Goal: Task Accomplishment & Management: Use online tool/utility

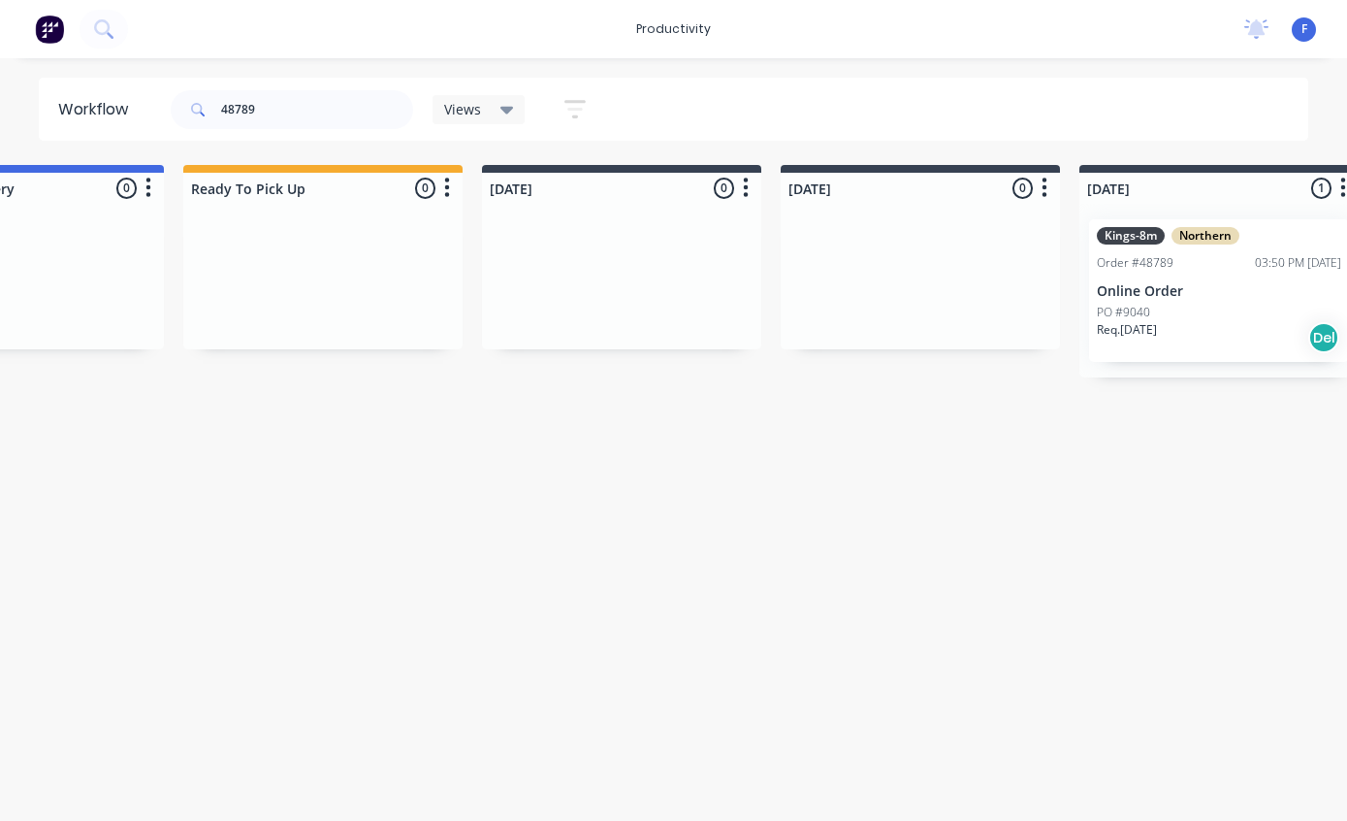
scroll to position [0, 606]
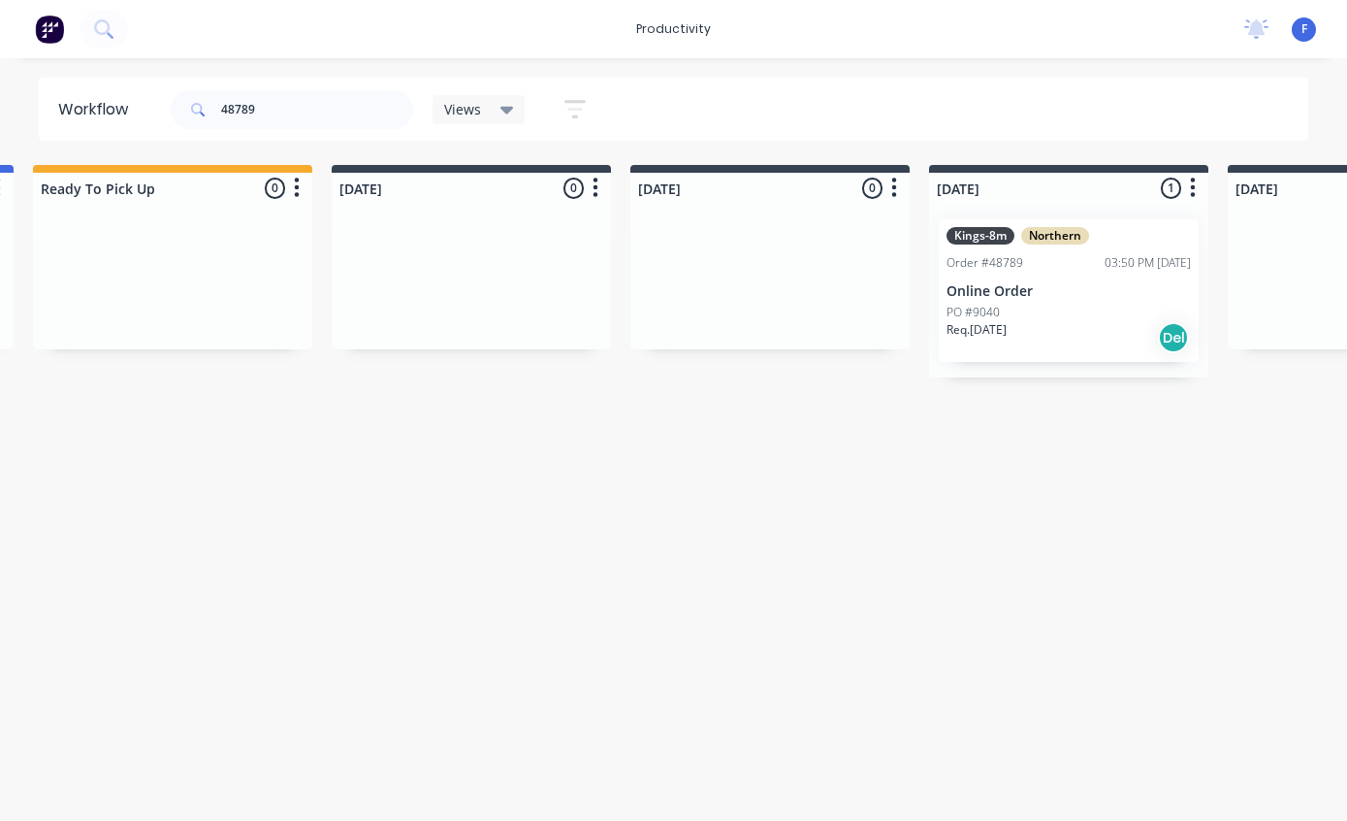
click at [1010, 270] on div "Order #48789" at bounding box center [985, 262] width 77 height 17
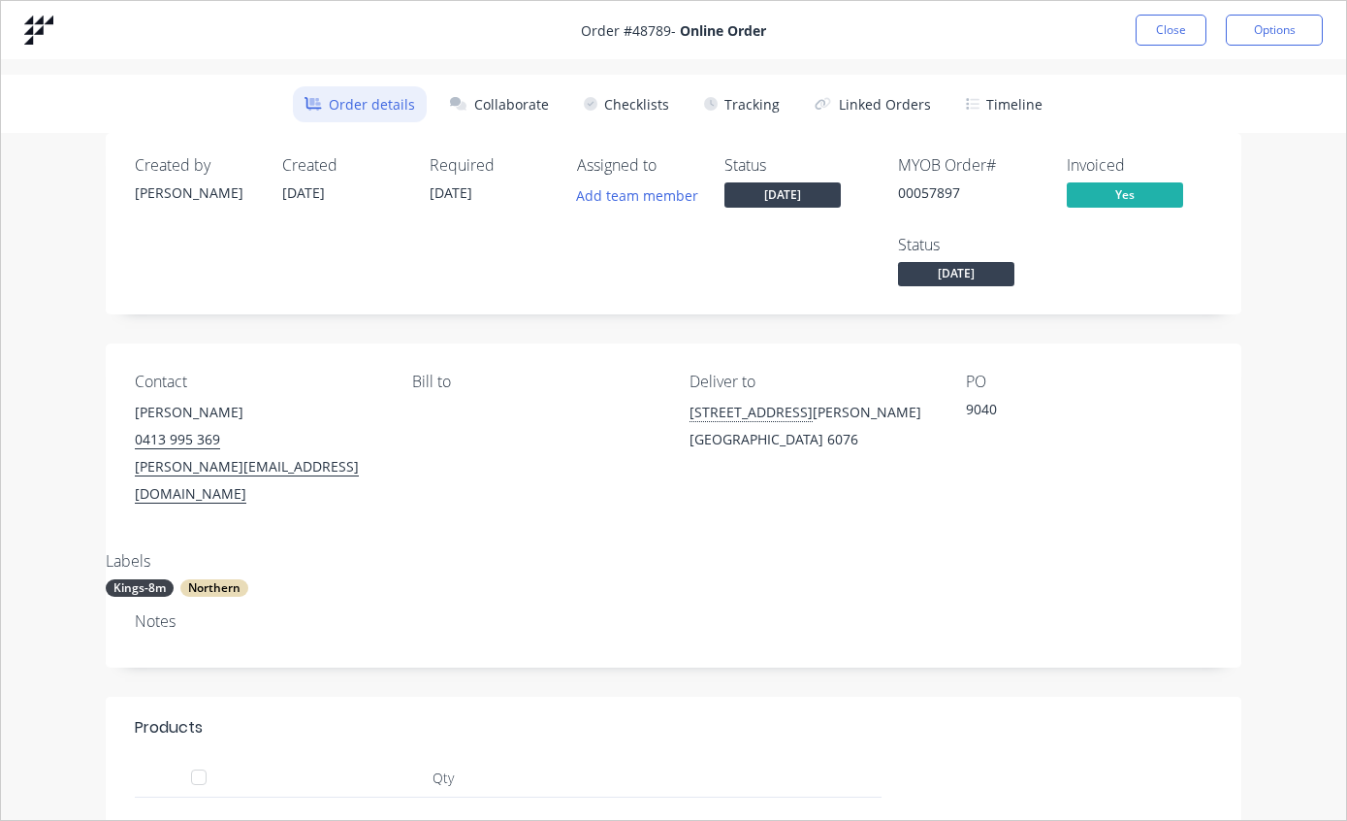
click at [745, 96] on button "Tracking" at bounding box center [742, 104] width 99 height 36
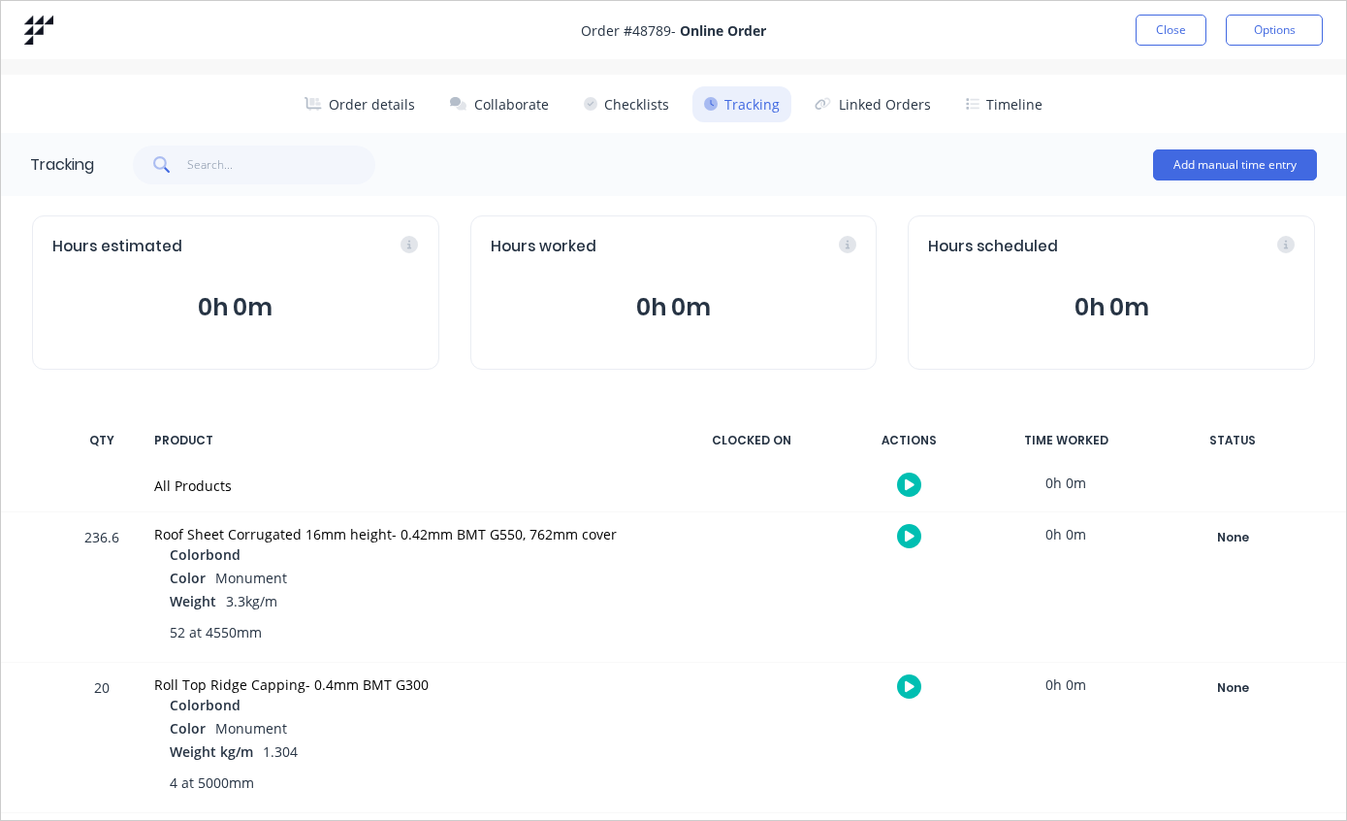
click at [1226, 534] on div "None" at bounding box center [1233, 537] width 140 height 25
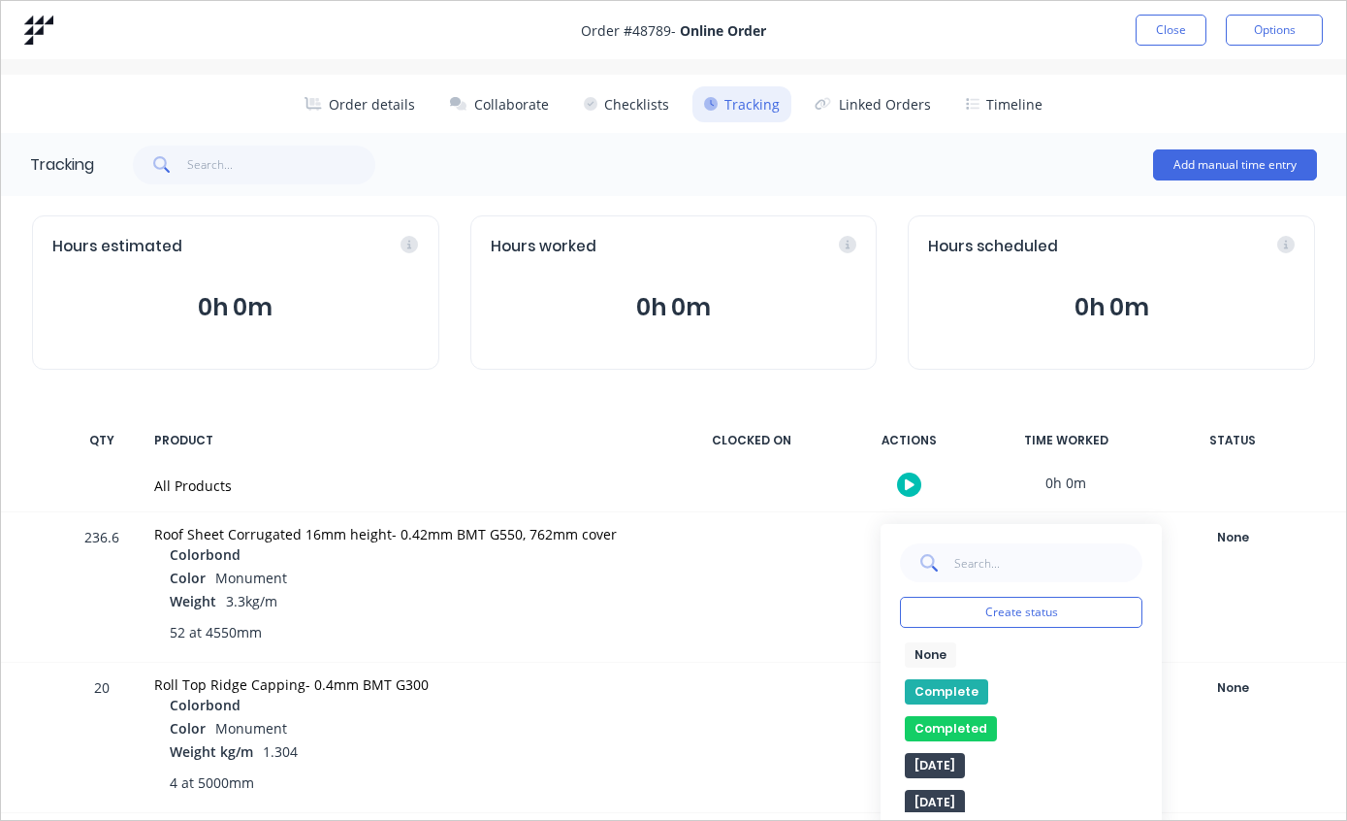
click at [939, 684] on button "Complete" at bounding box center [946, 691] width 83 height 25
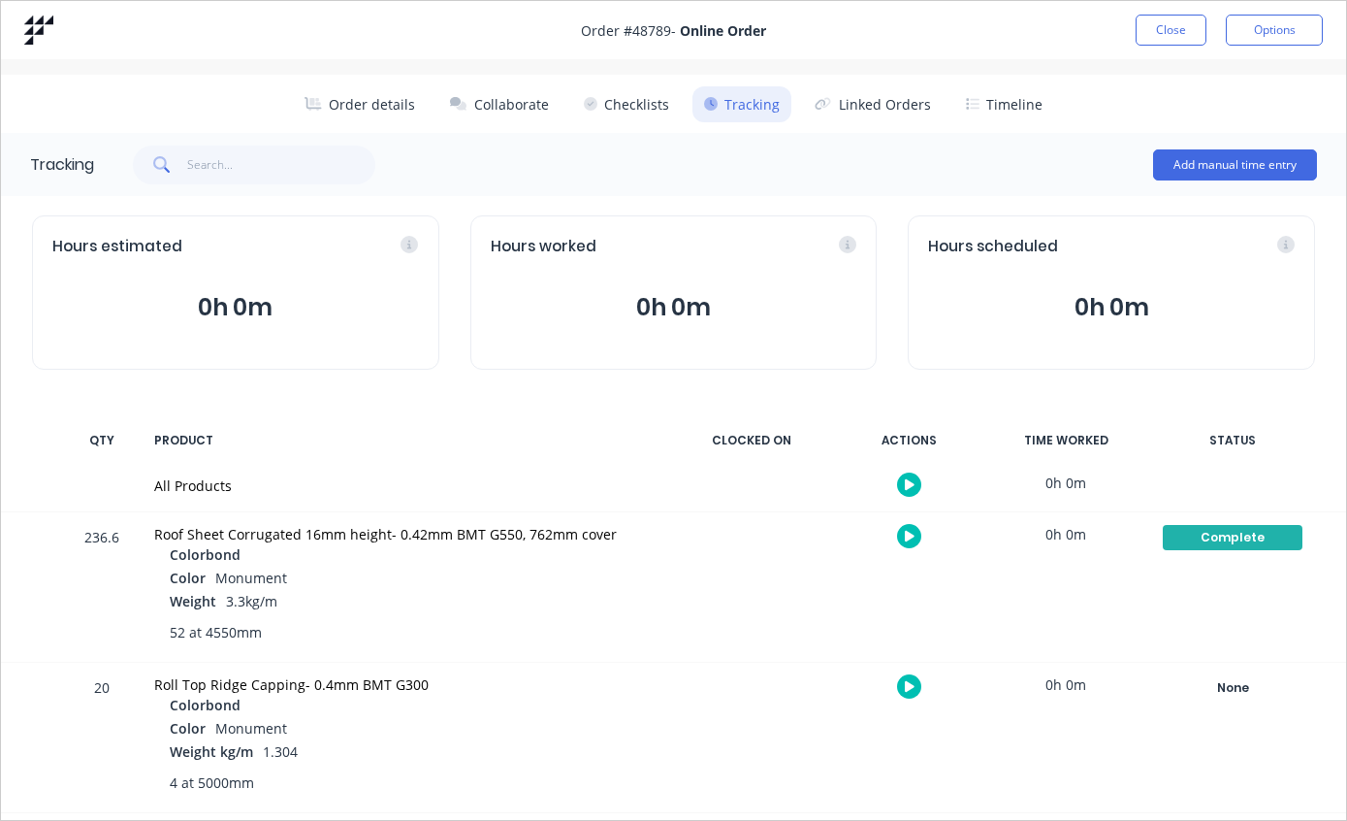
click at [1177, 22] on button "Close" at bounding box center [1171, 30] width 71 height 31
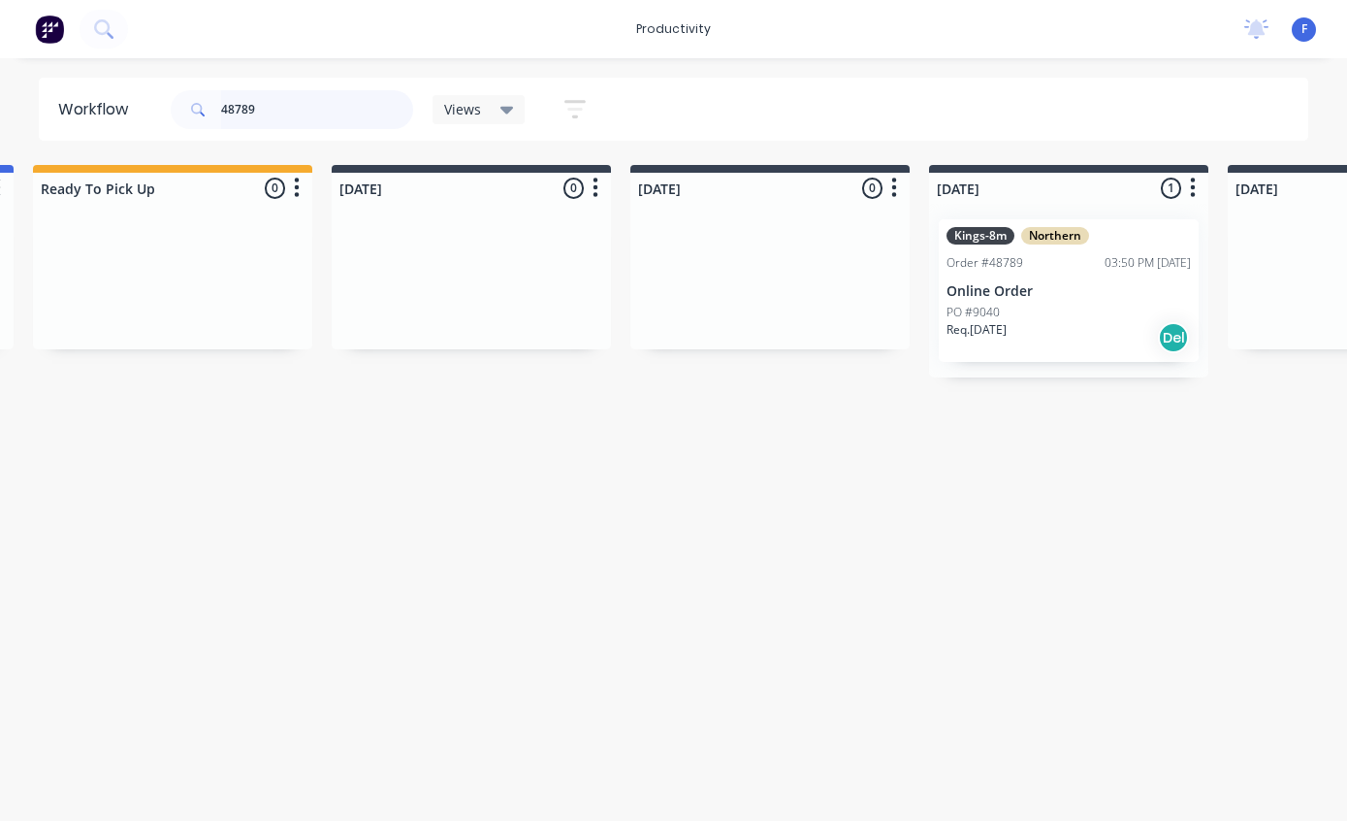
click at [339, 110] on input "48789" at bounding box center [317, 109] width 192 height 39
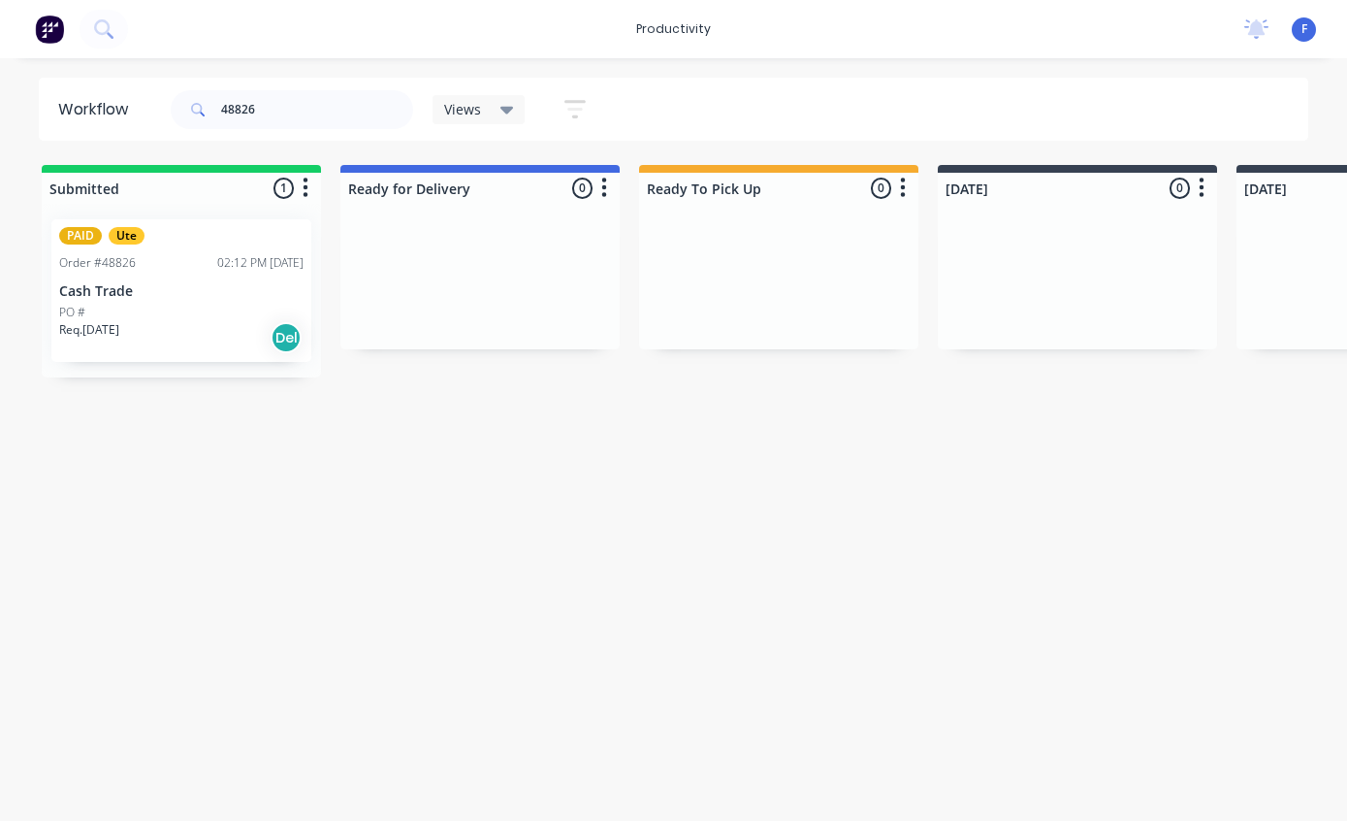
click at [168, 257] on div "Order #48826 02:12 PM [DATE]" at bounding box center [181, 262] width 244 height 17
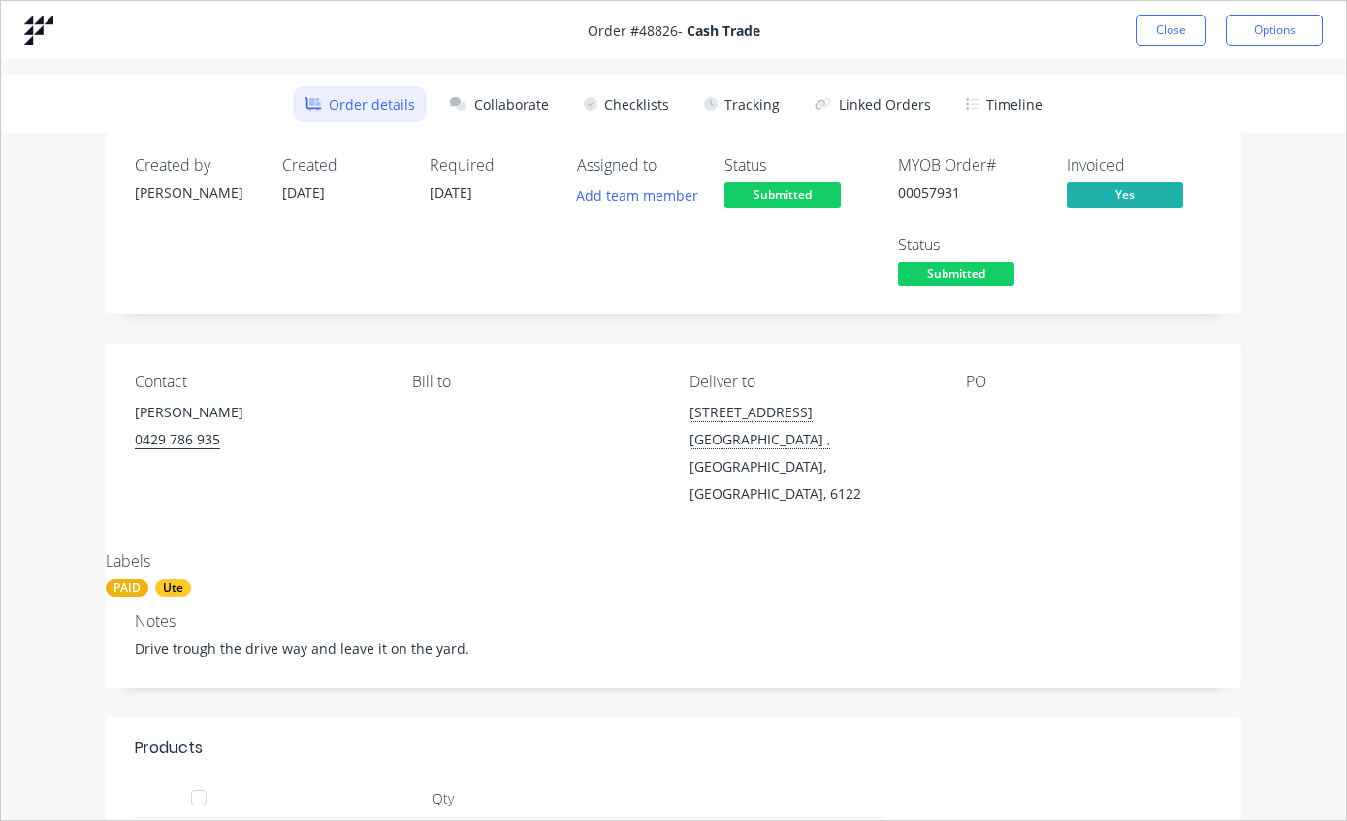
click at [740, 111] on button "Tracking" at bounding box center [742, 104] width 99 height 36
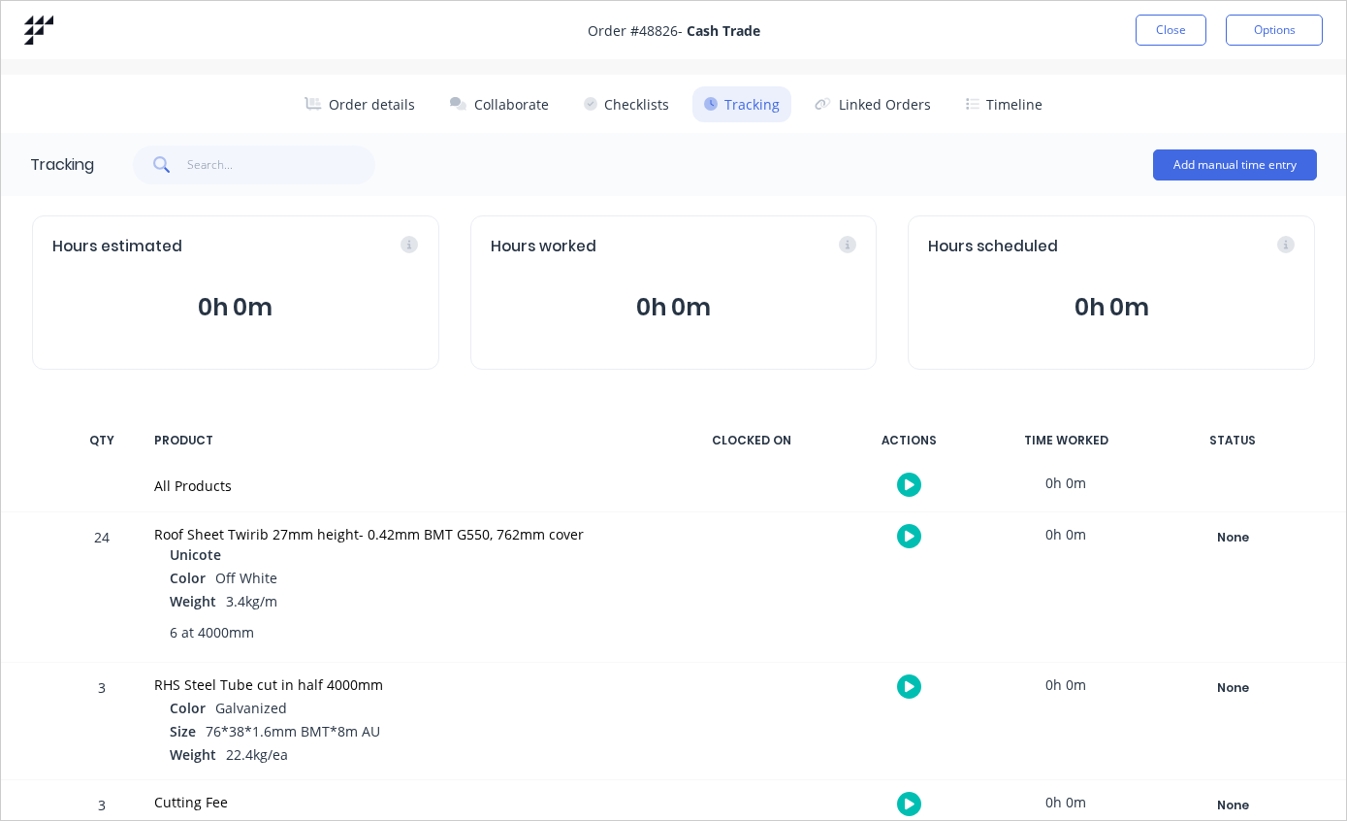
click at [1239, 528] on div "None" at bounding box center [1233, 537] width 140 height 25
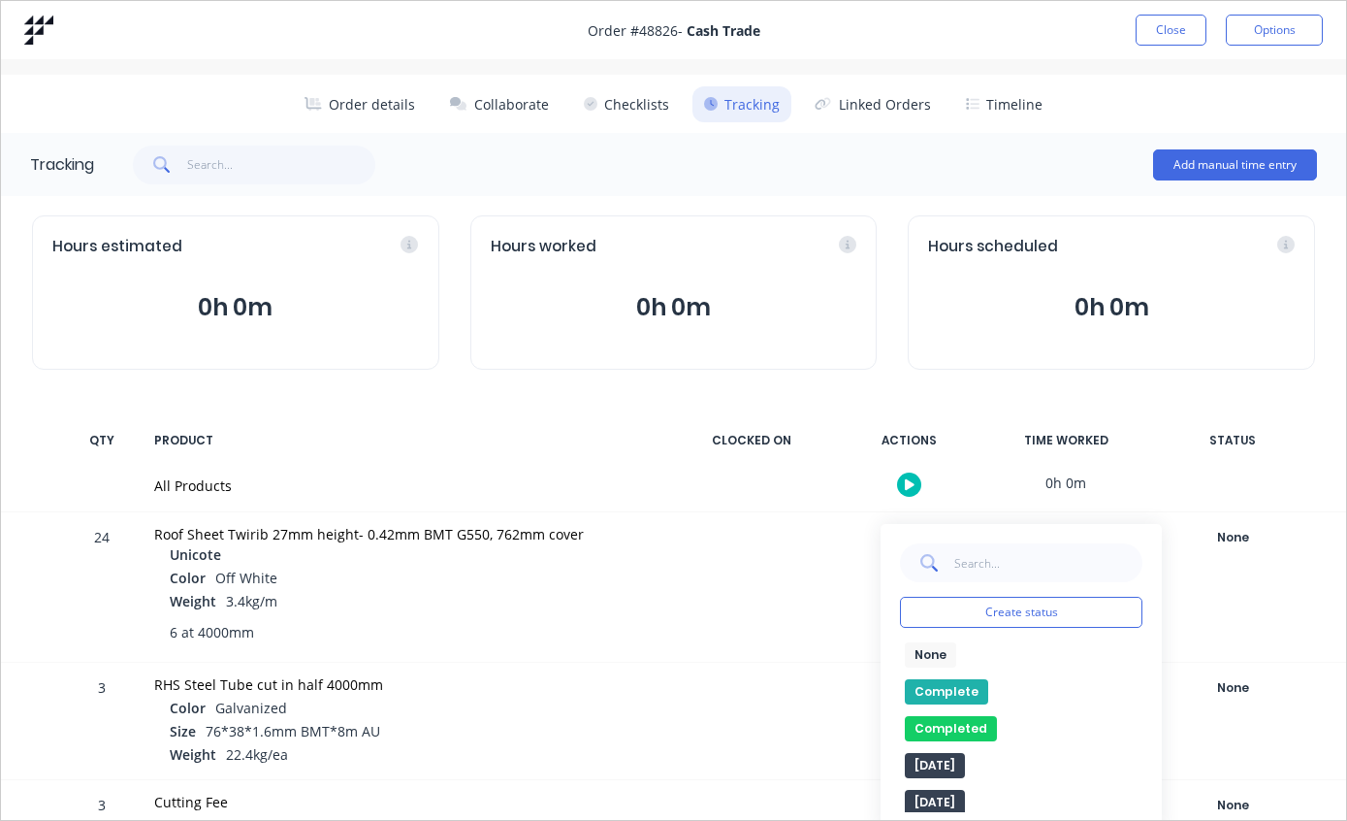
click at [940, 689] on button "Complete" at bounding box center [946, 691] width 83 height 25
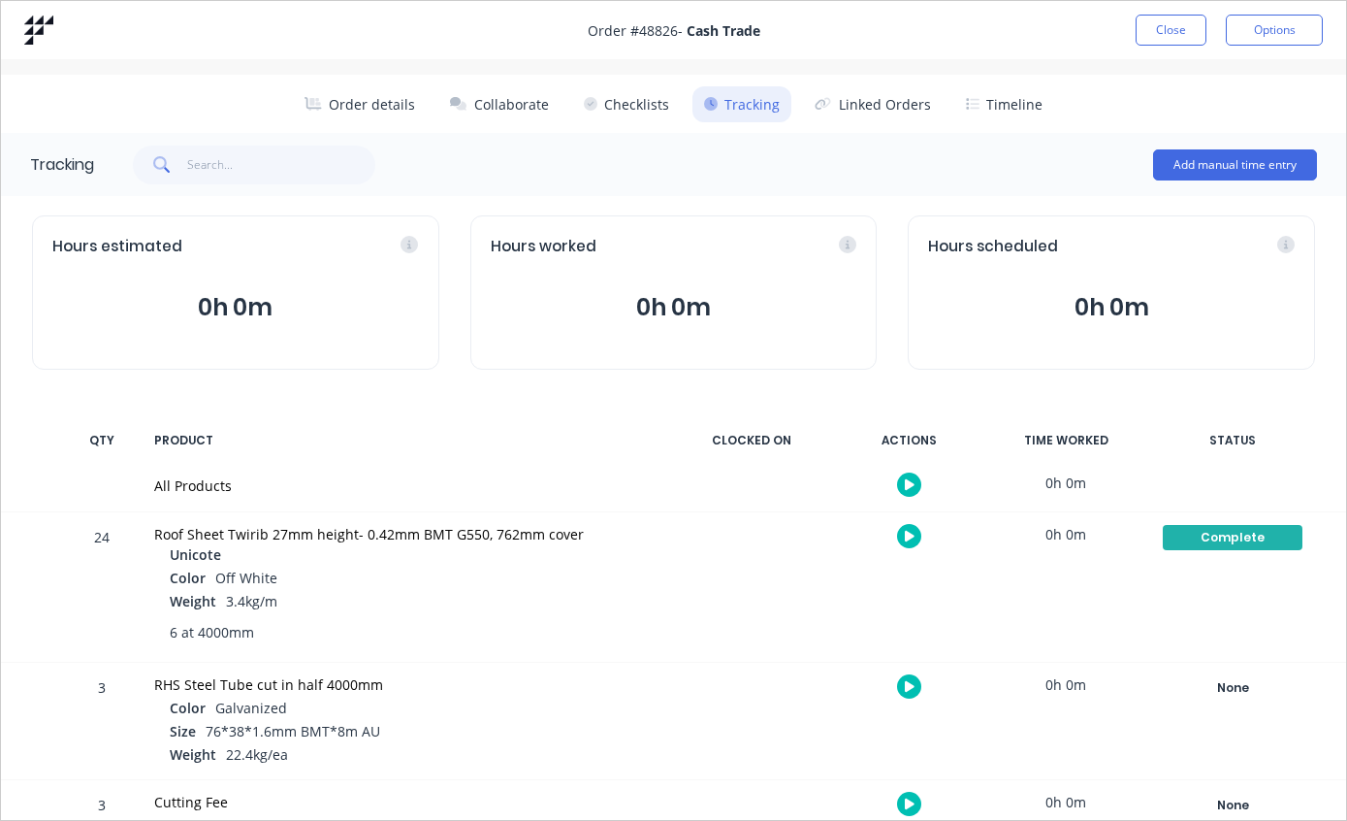
click at [1153, 43] on button "Close" at bounding box center [1171, 30] width 71 height 31
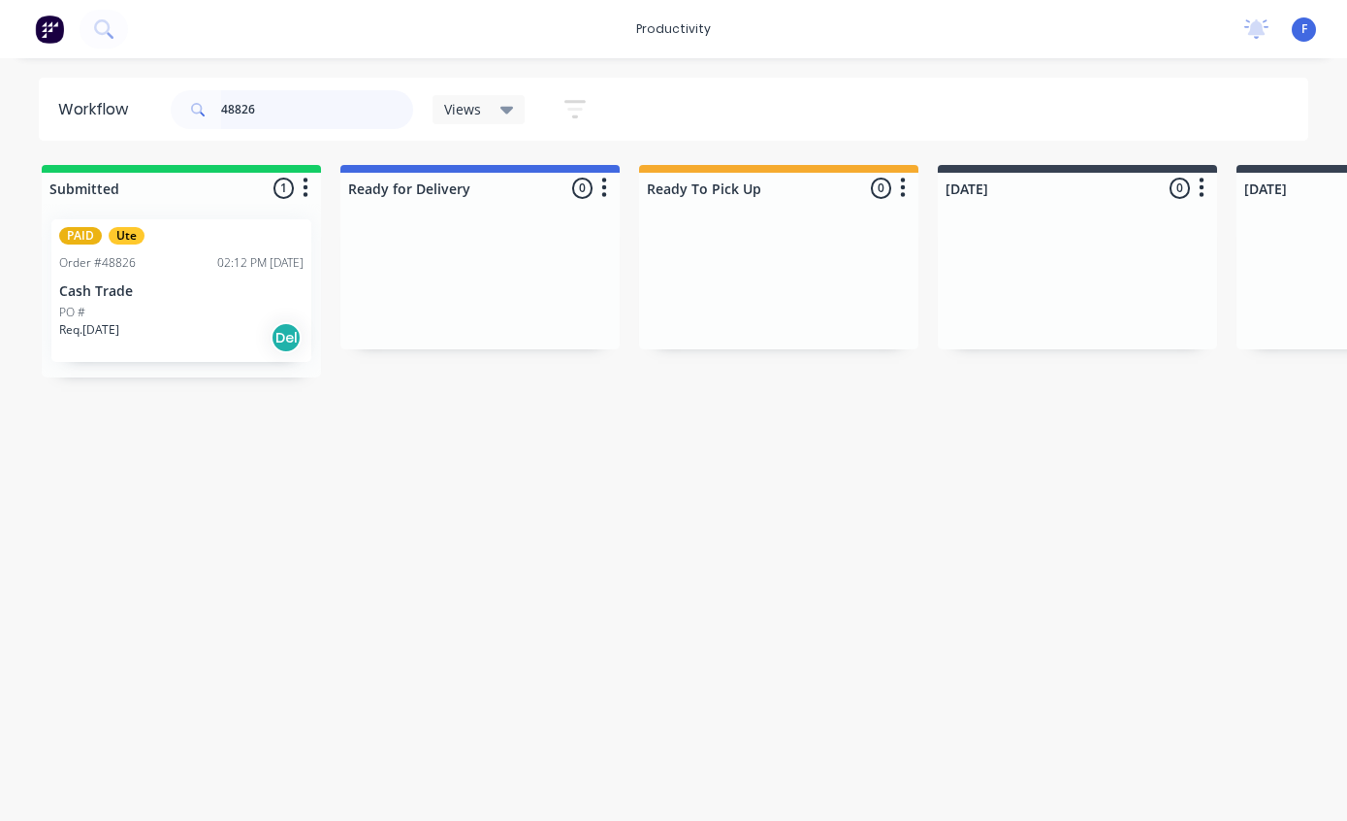
click at [322, 121] on input "48826" at bounding box center [317, 109] width 192 height 39
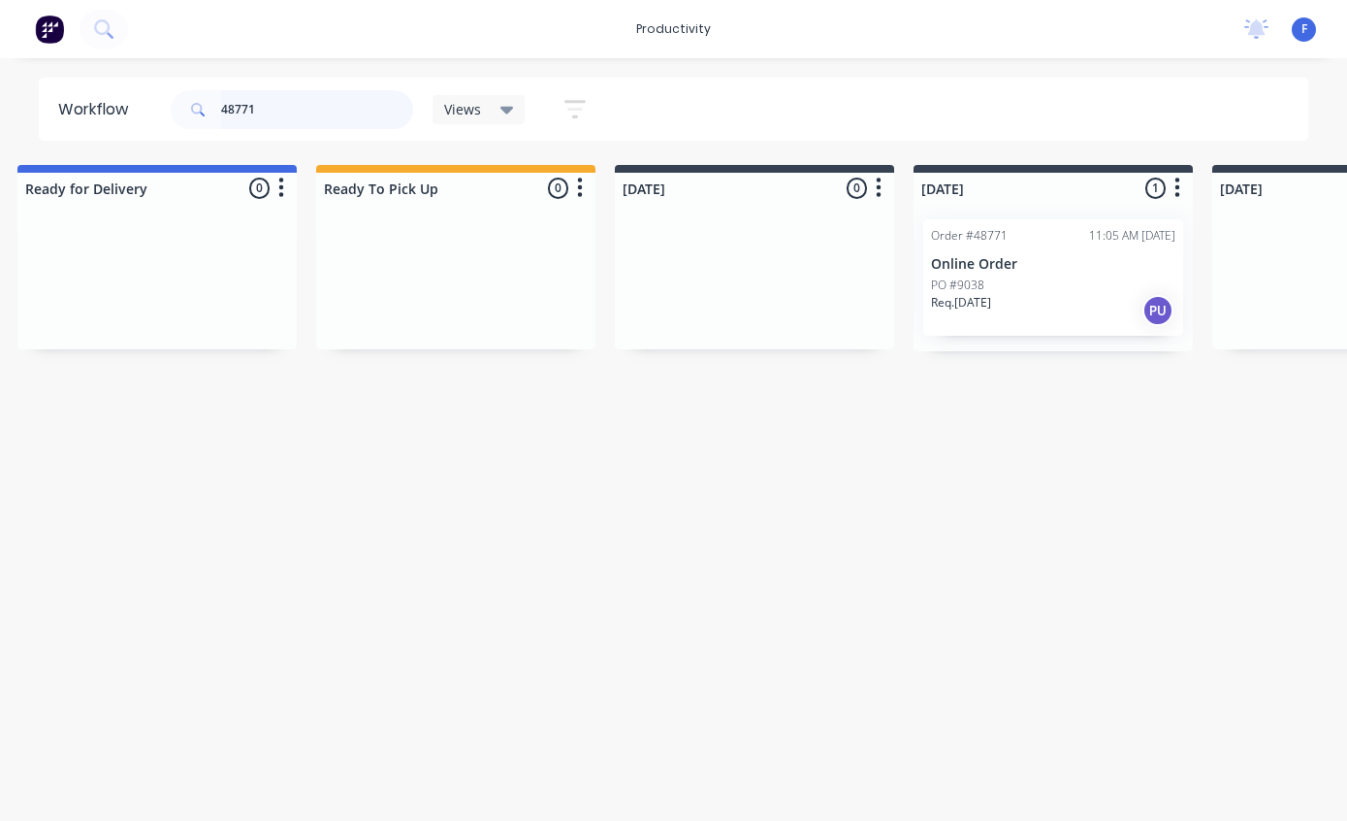
scroll to position [0, 329]
type input "48771"
click at [1023, 254] on div "Order #48771 11:05 AM [DATE] Online Order PO #9038 Req. [DATE] PU" at bounding box center [1048, 277] width 260 height 116
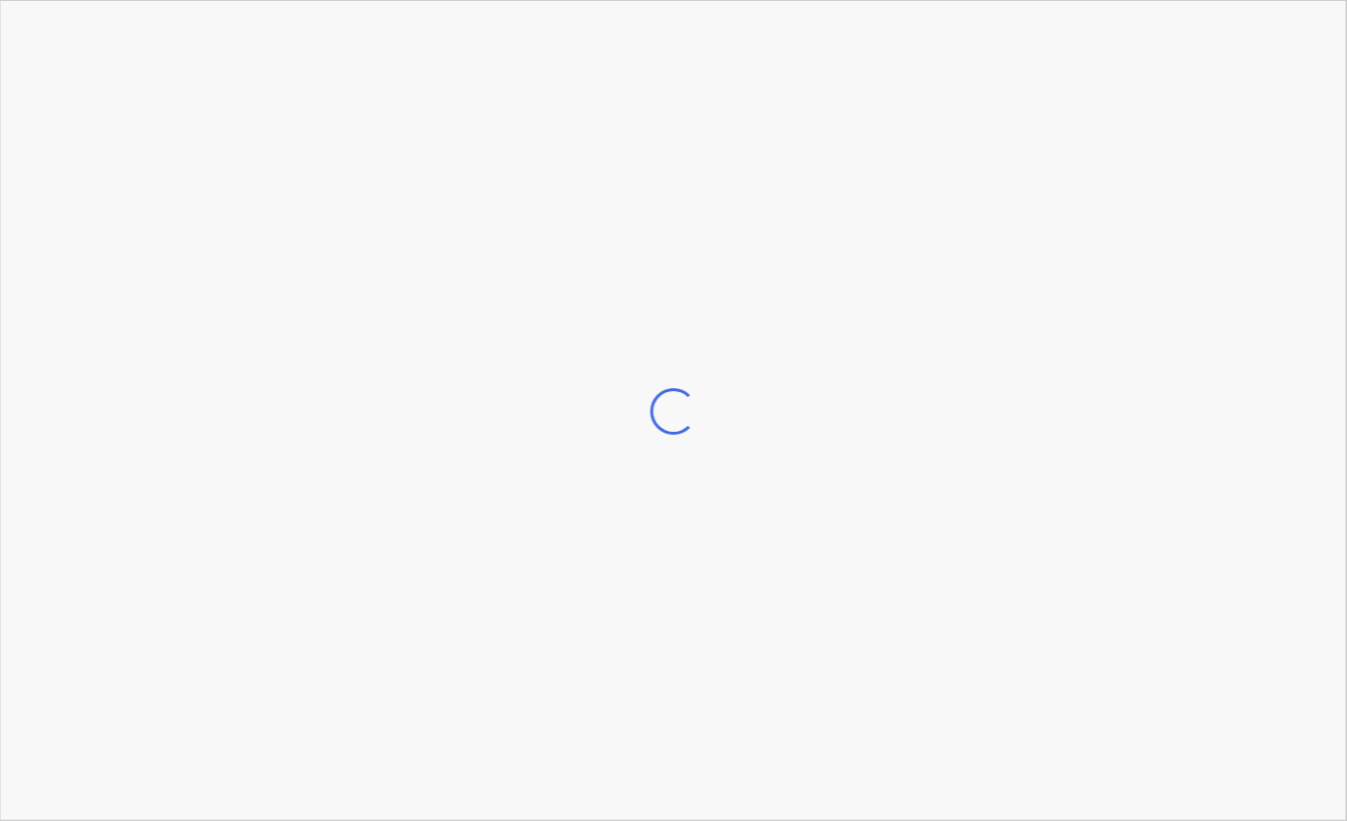
scroll to position [0, 330]
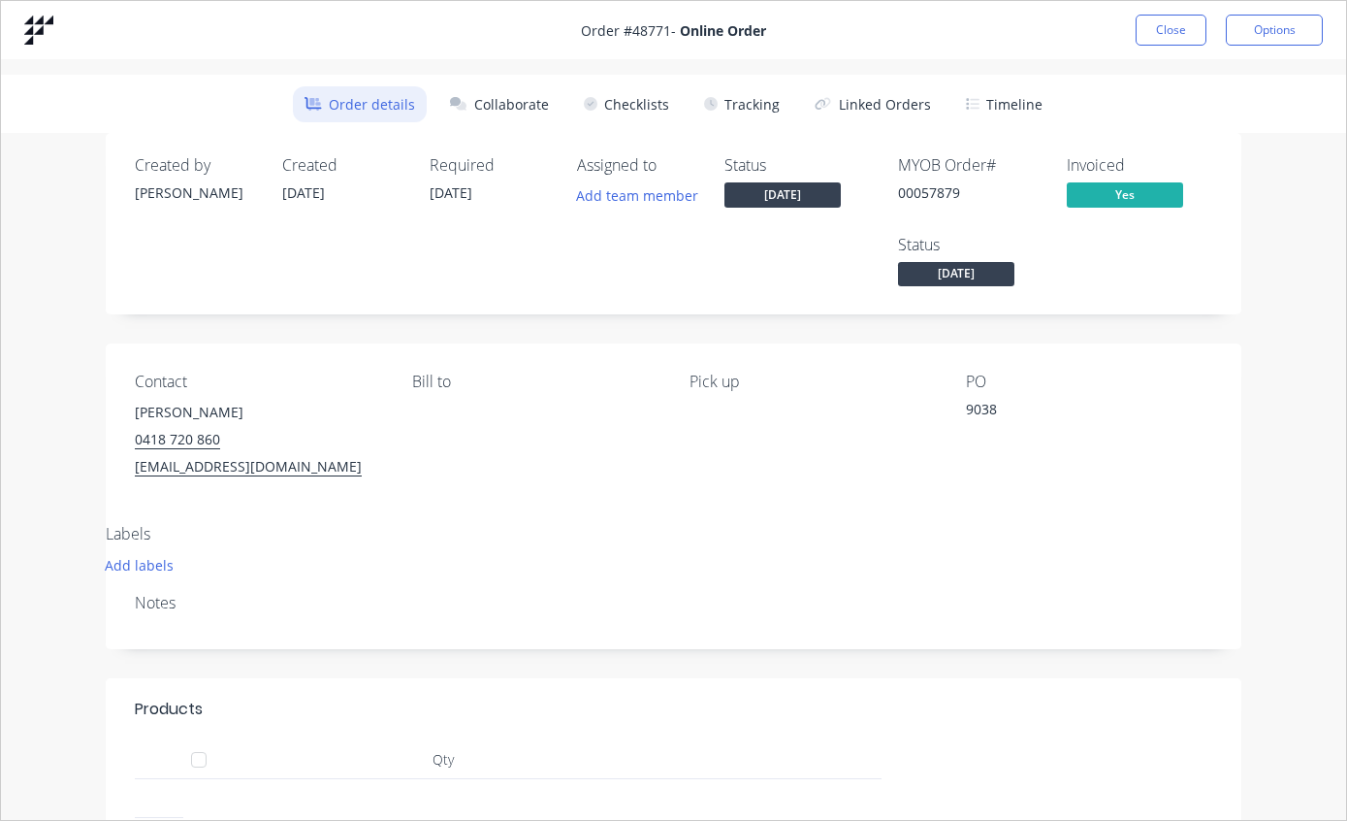
click at [747, 104] on button "Tracking" at bounding box center [742, 104] width 99 height 36
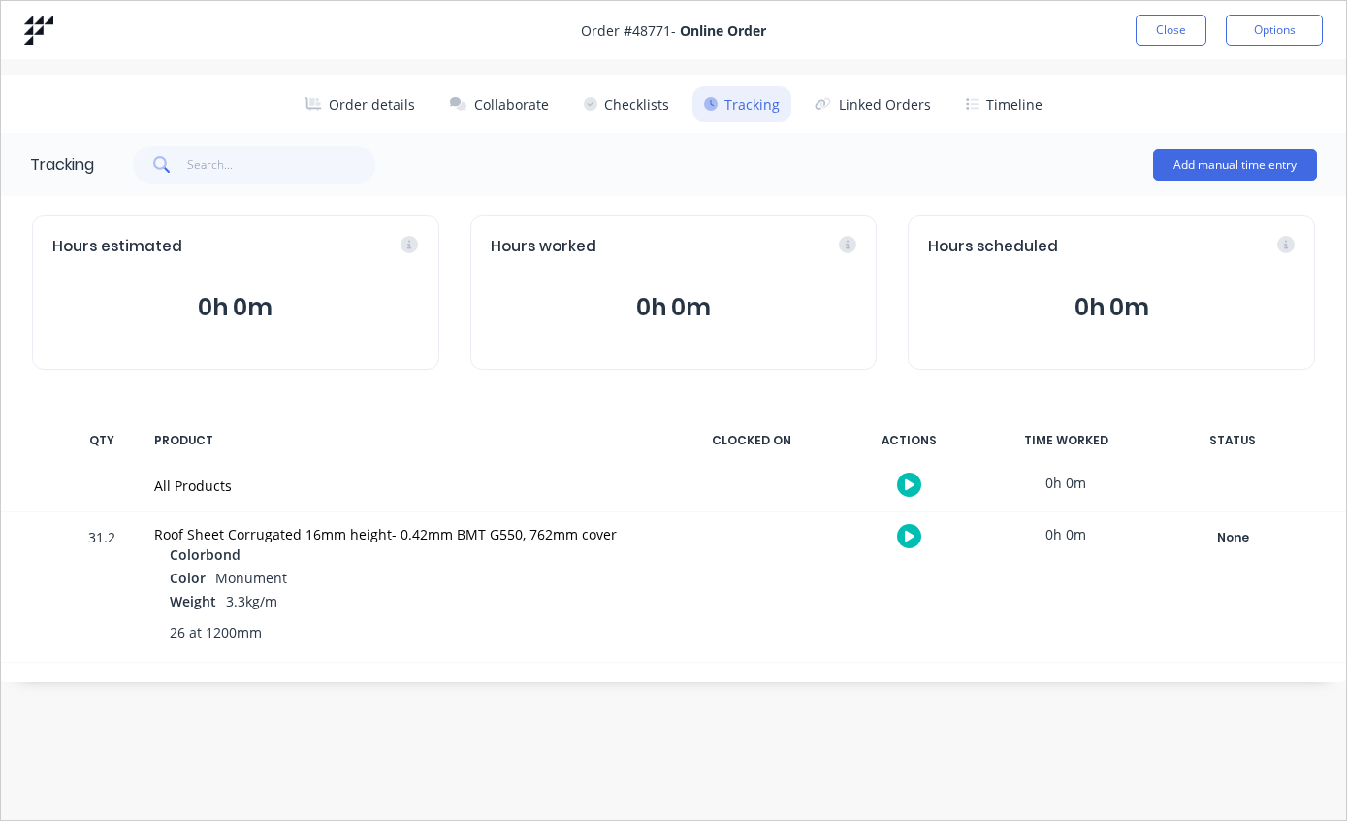
click at [1236, 525] on div "None" at bounding box center [1233, 537] width 140 height 25
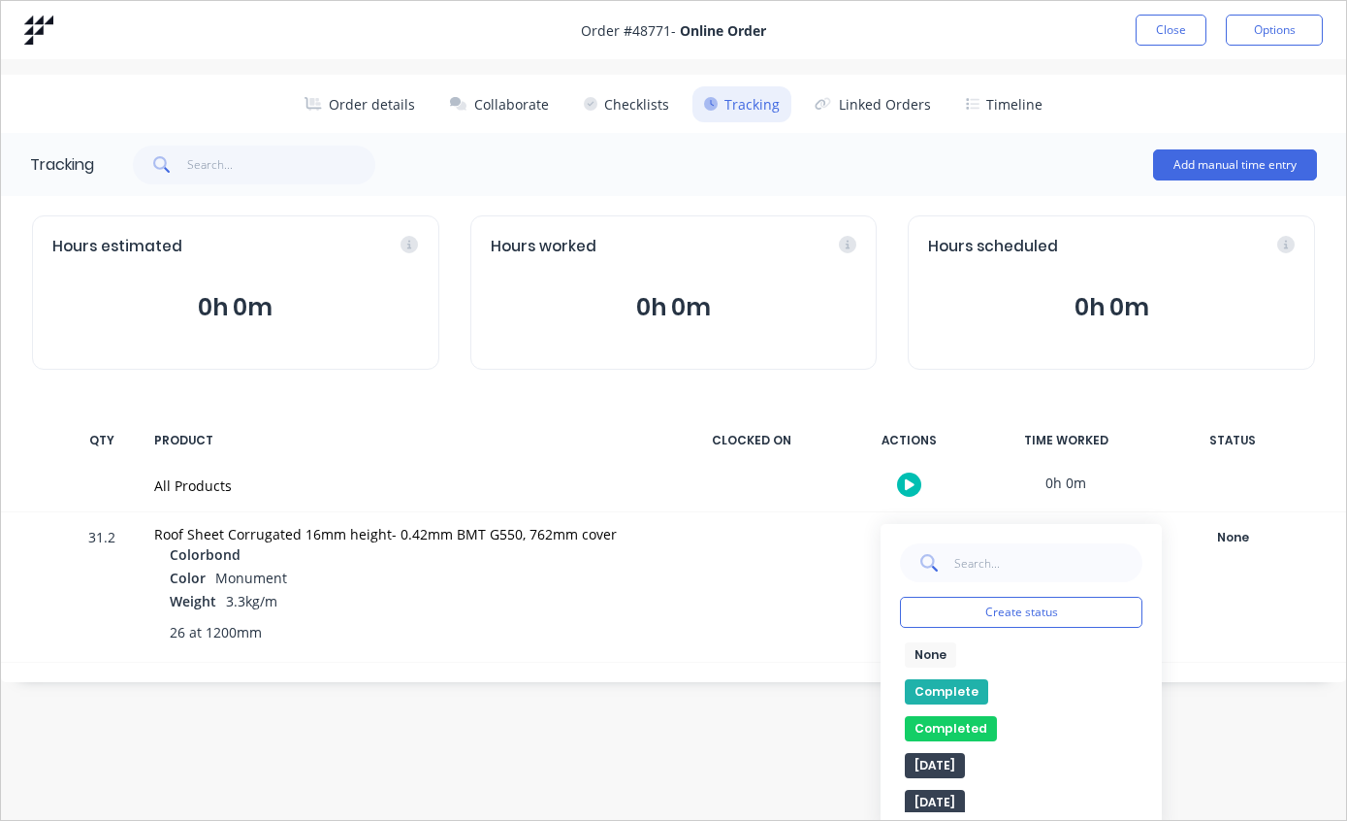
click at [947, 680] on button "Complete" at bounding box center [946, 691] width 83 height 25
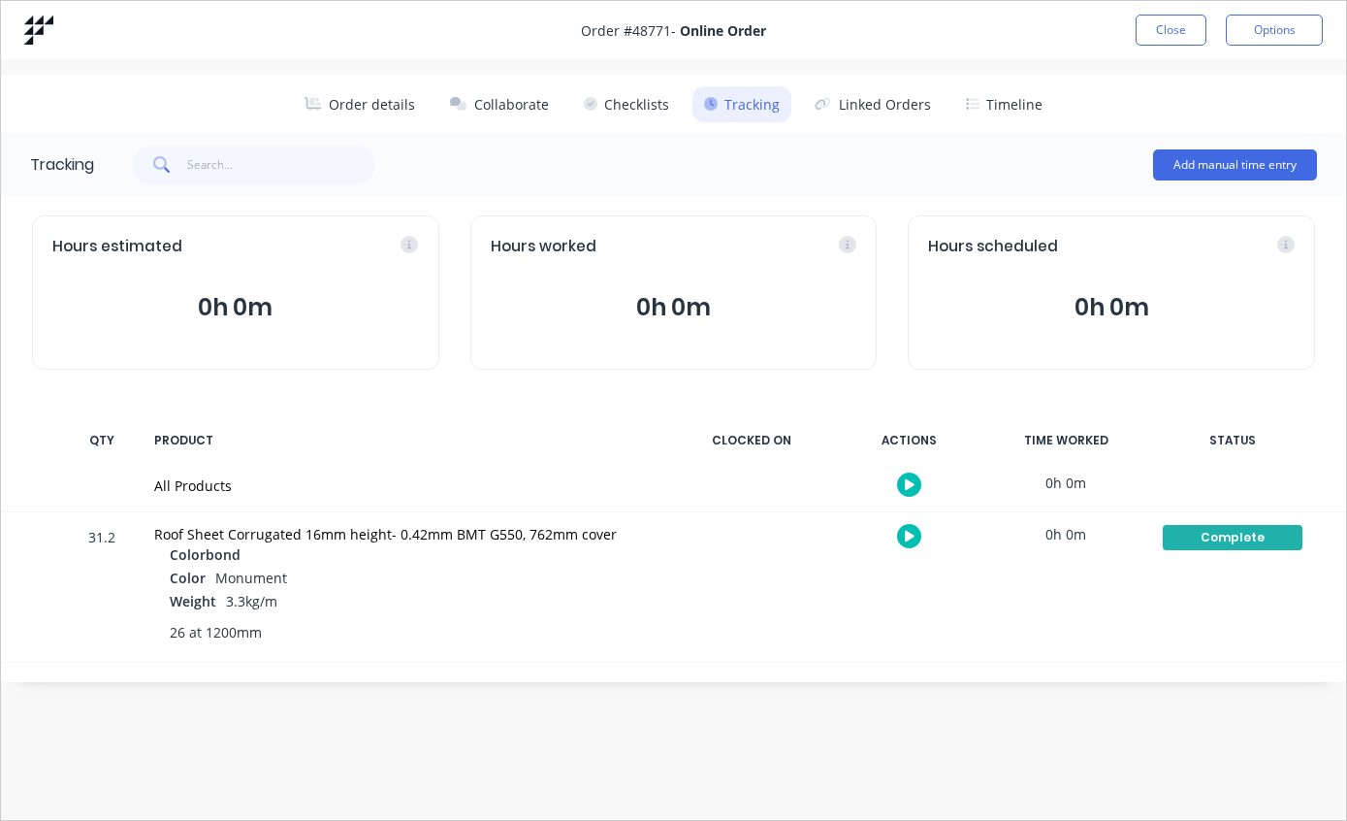
click at [1162, 28] on button "Close" at bounding box center [1171, 30] width 71 height 31
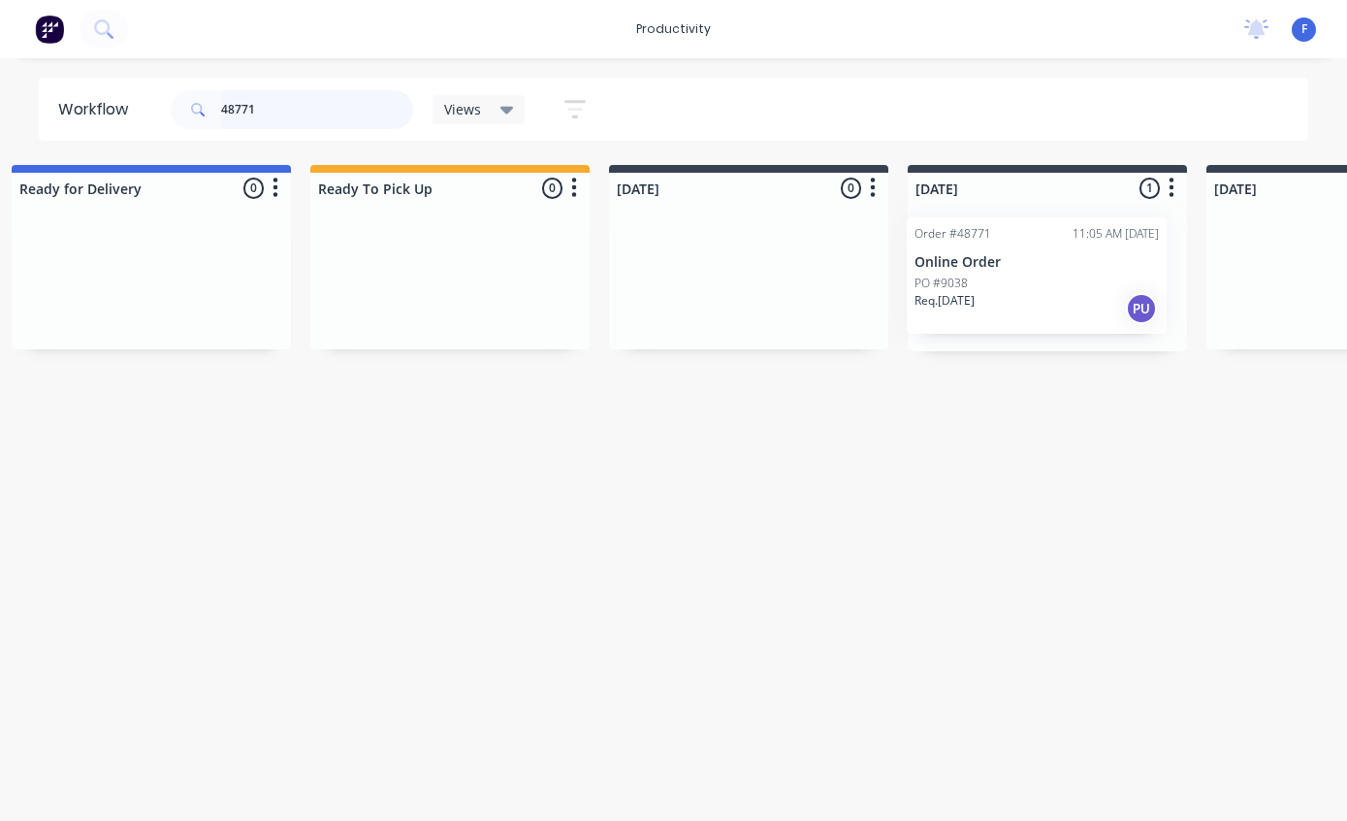
scroll to position [0, 333]
